Goal: Check status: Check status

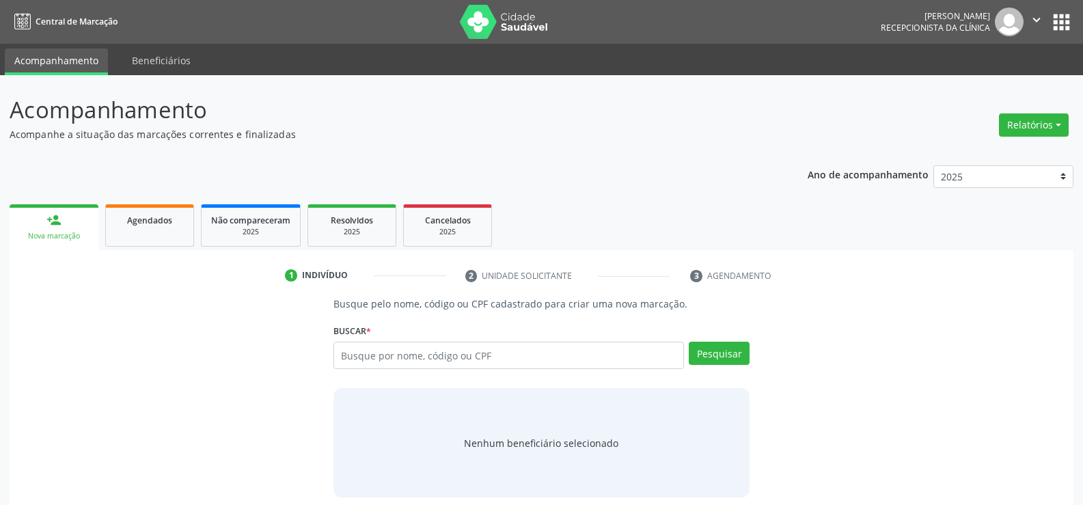
scroll to position [64, 0]
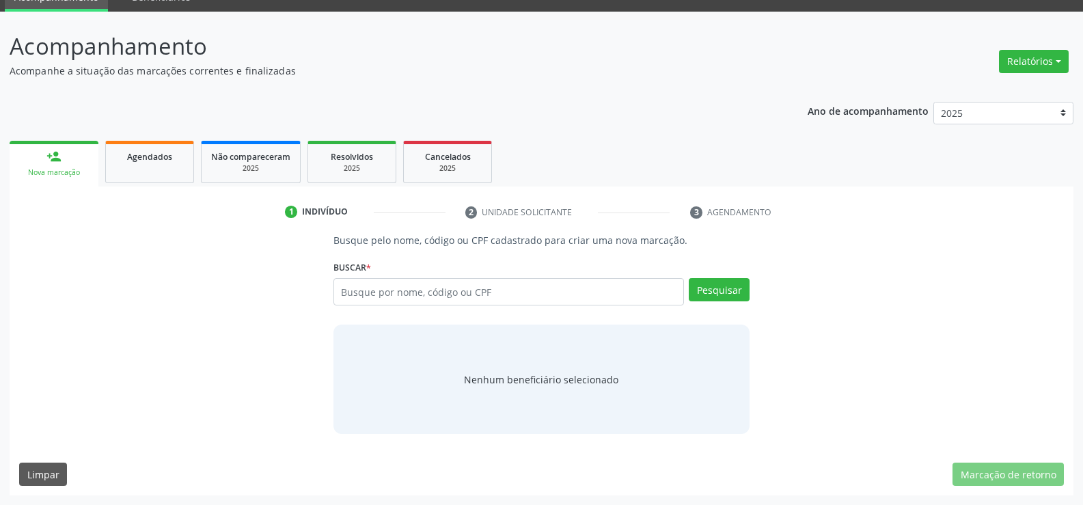
click at [409, 294] on input "text" at bounding box center [509, 291] width 351 height 27
type input "036.71091401"
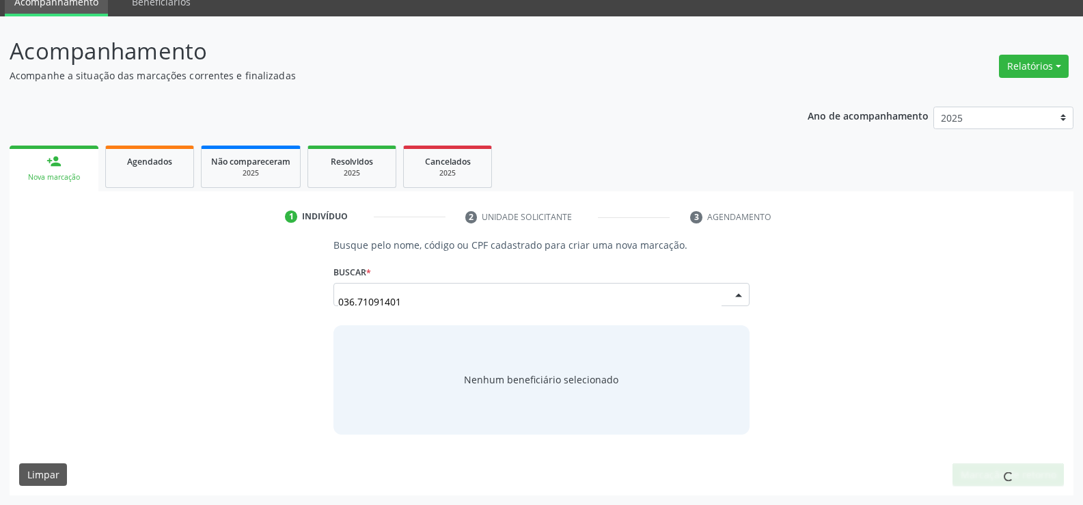
scroll to position [59, 0]
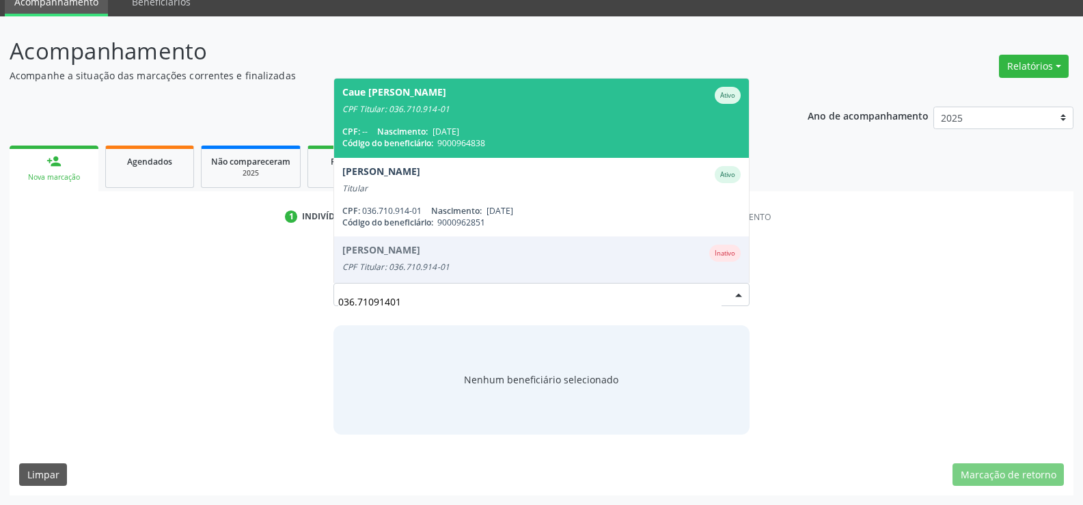
click at [530, 120] on span "Caue [PERSON_NAME] CPF Titular: 036.710.914-01 CPF: -- Nascimento: [DATE] Códig…" at bounding box center [541, 118] width 415 height 79
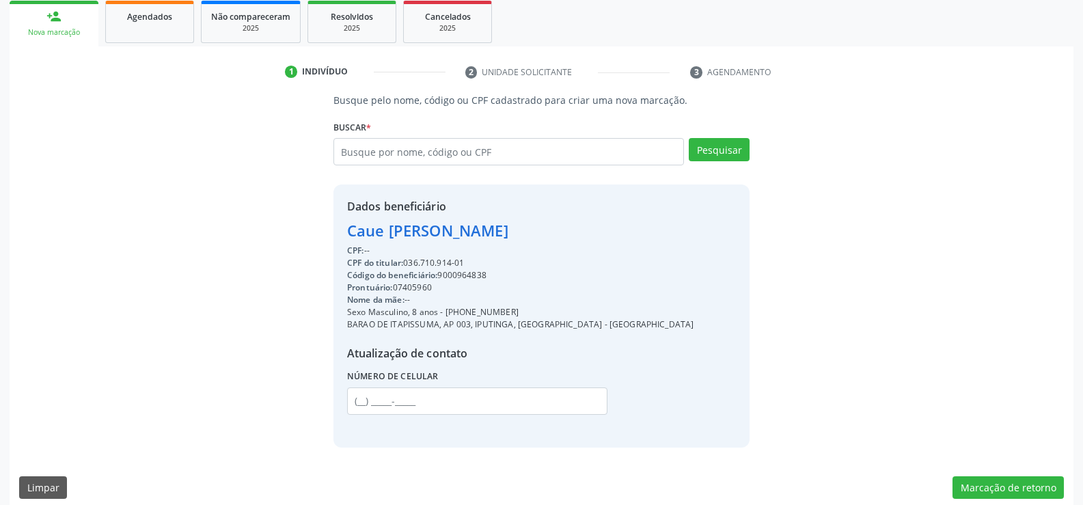
scroll to position [217, 0]
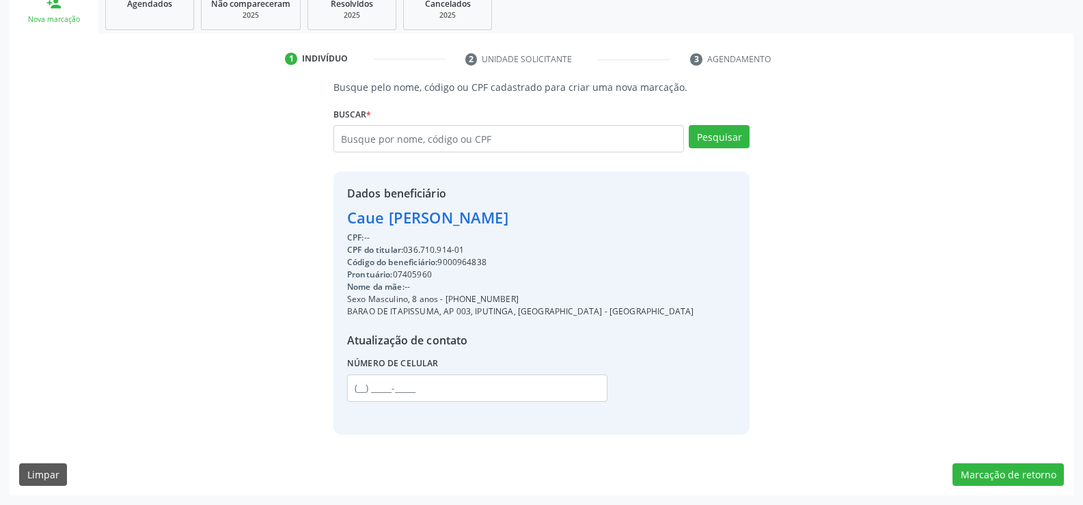
drag, startPoint x: 349, startPoint y: 218, endPoint x: 548, endPoint y: 249, distance: 202.1
click at [548, 249] on div "Dados beneficiário [PERSON_NAME] CPF: -- CPF do titular: 036.710.914-01 Código …" at bounding box center [520, 302] width 347 height 235
copy div "Caue [PERSON_NAME] CPF: -- CPF do titular: 036.710.914-01"
click at [403, 246] on span "CPF do titular:" at bounding box center [375, 250] width 56 height 12
click at [396, 140] on input "text" at bounding box center [509, 138] width 351 height 27
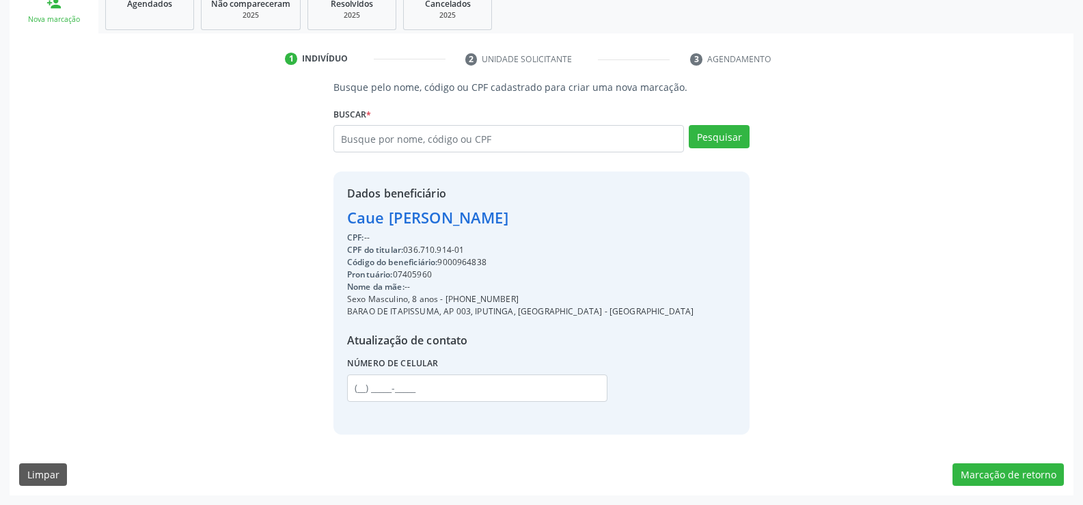
drag, startPoint x: 407, startPoint y: 246, endPoint x: 509, endPoint y: 252, distance: 102.0
click at [509, 252] on div "CPF do titular: 036.710.914-01" at bounding box center [520, 250] width 347 height 12
copy div "036.710.914-01"
click at [383, 135] on input "text" at bounding box center [509, 138] width 351 height 27
paste input "036.710.914-01"
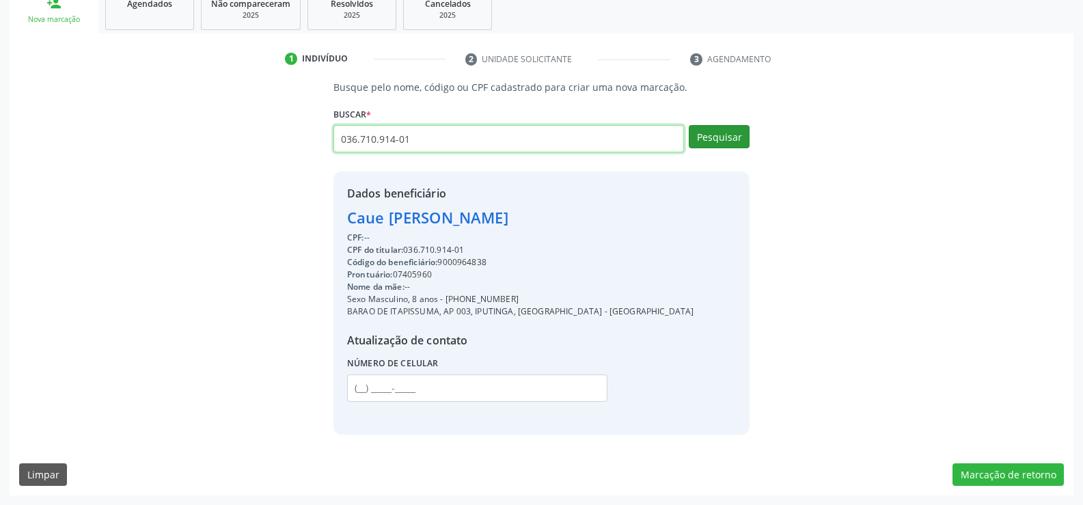
type input "036.710.914-01"
click at [727, 139] on button "Pesquisar" at bounding box center [719, 136] width 61 height 23
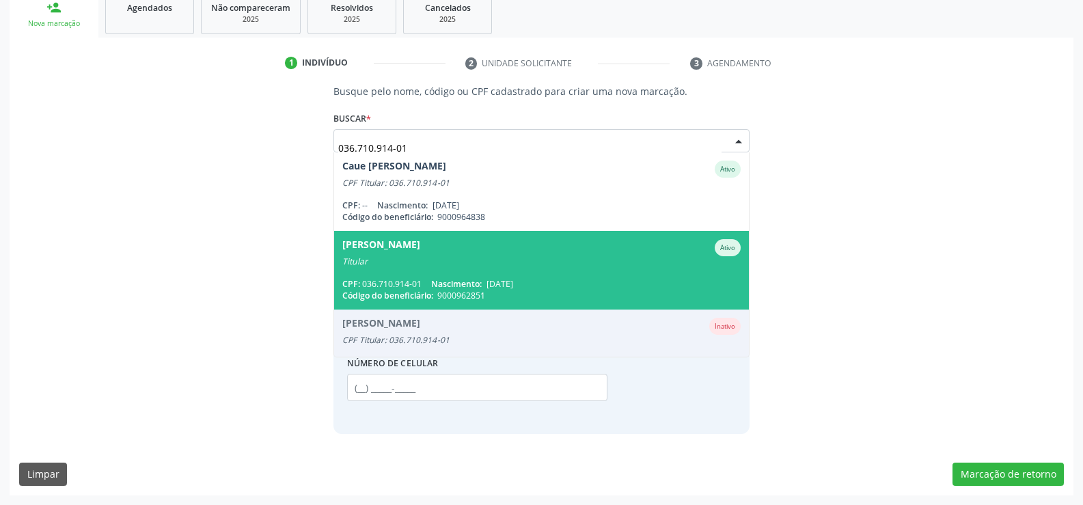
scroll to position [33, 0]
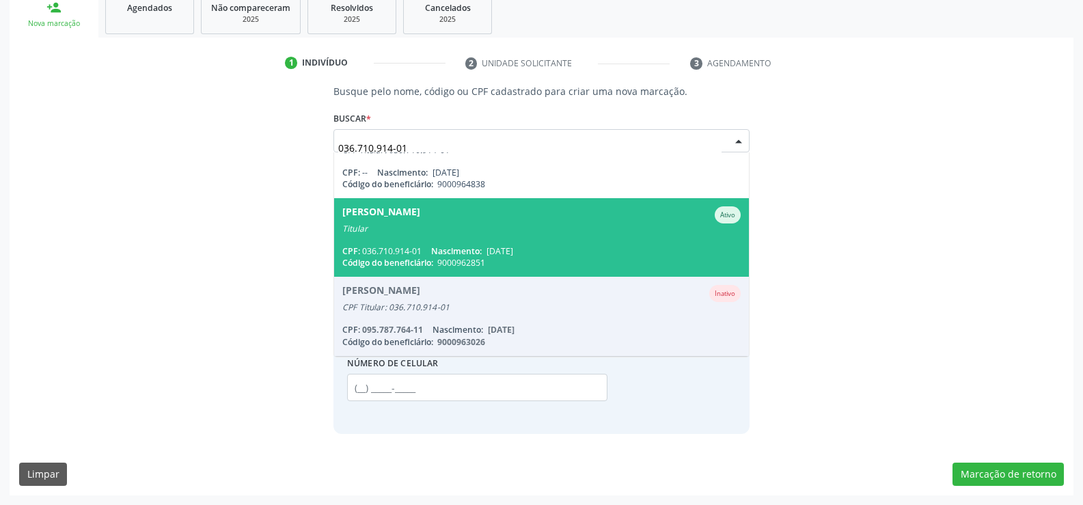
click at [488, 245] on span "Noemia Lins de Melo Filha Ativo Titular CPF: 036.710.914-01 Nascimento: [DATE] …" at bounding box center [541, 237] width 415 height 79
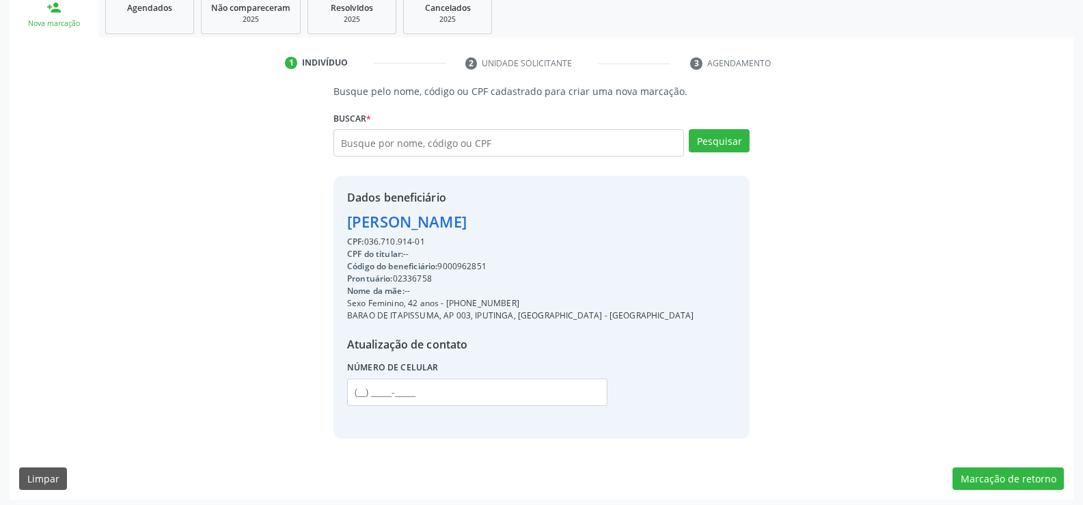
click at [347, 219] on div "[PERSON_NAME]" at bounding box center [520, 222] width 347 height 23
drag, startPoint x: 347, startPoint y: 219, endPoint x: 427, endPoint y: 241, distance: 83.1
click at [423, 241] on div "Dados beneficiário [PERSON_NAME] CPF: 036.710.914-01 CPF do titular: -- Código …" at bounding box center [520, 306] width 347 height 235
click at [431, 240] on div "CPF: 036.710.914-01" at bounding box center [520, 242] width 347 height 12
click at [366, 226] on div "[PERSON_NAME]" at bounding box center [520, 222] width 347 height 23
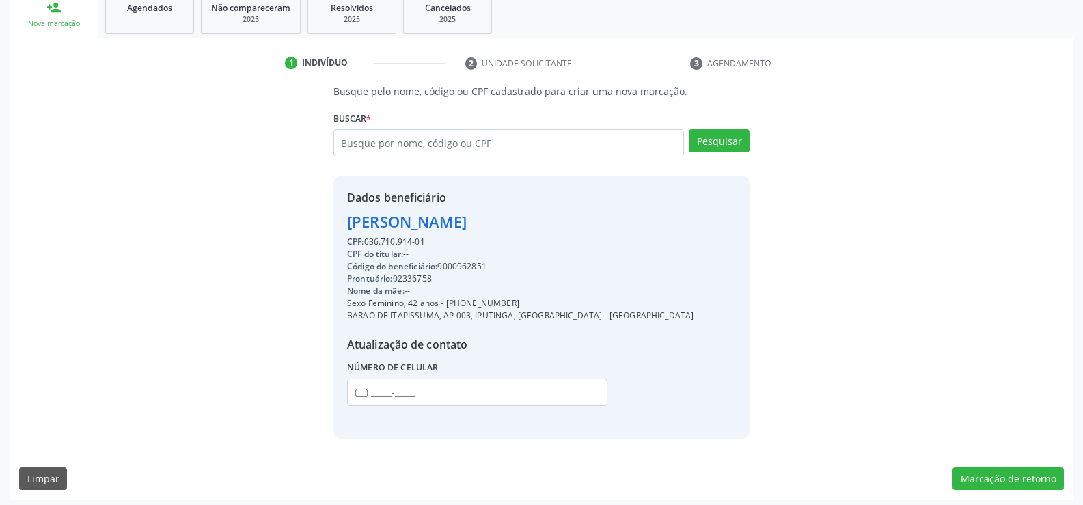
drag, startPoint x: 346, startPoint y: 221, endPoint x: 461, endPoint y: 243, distance: 117.4
click at [461, 243] on div "Dados beneficiário [PERSON_NAME] CPF: 036.710.914-01 CPF do titular: -- Código …" at bounding box center [542, 307] width 416 height 262
copy div "[PERSON_NAME] CPF: 036.710.914-01"
